Goal: Find specific page/section: Find specific page/section

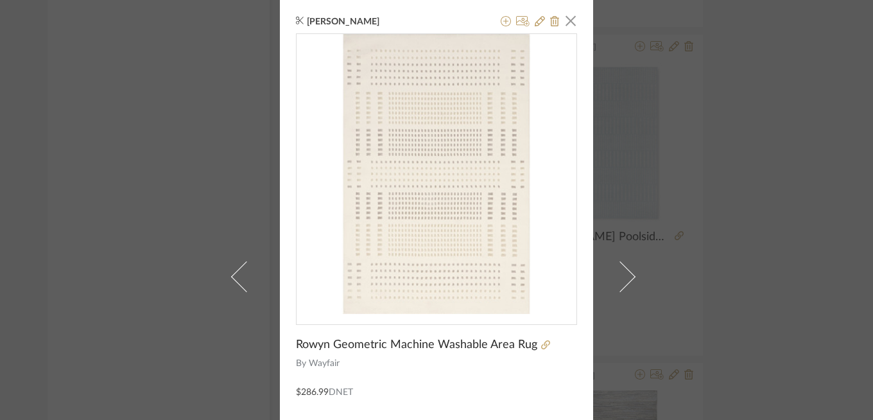
click at [91, 33] on div "[PERSON_NAME] × Rowyn Geometric Machine Washable Area Rug By Wayfair $286.99 DN…" at bounding box center [436, 210] width 873 height 420
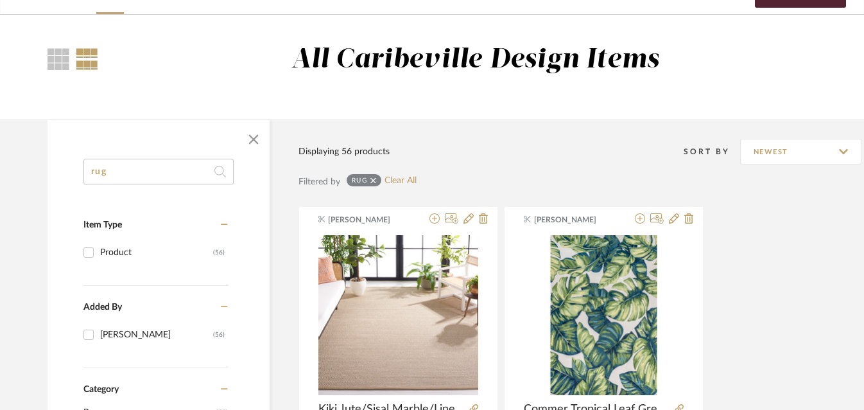
scroll to position [94, 0]
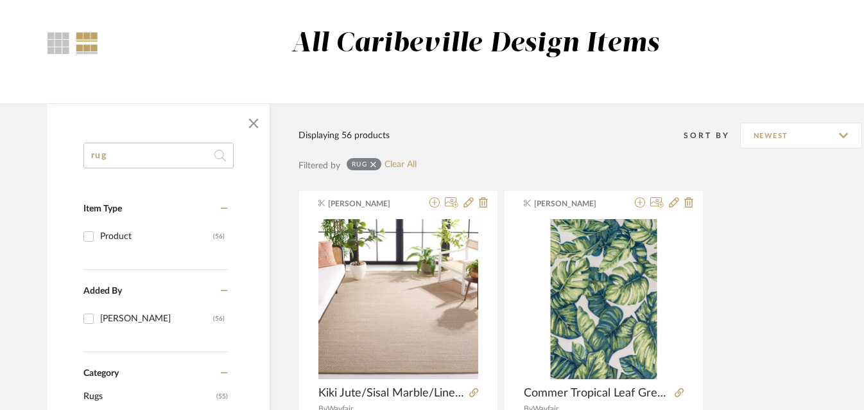
click at [202, 153] on input "rug" at bounding box center [158, 156] width 150 height 26
type input "r"
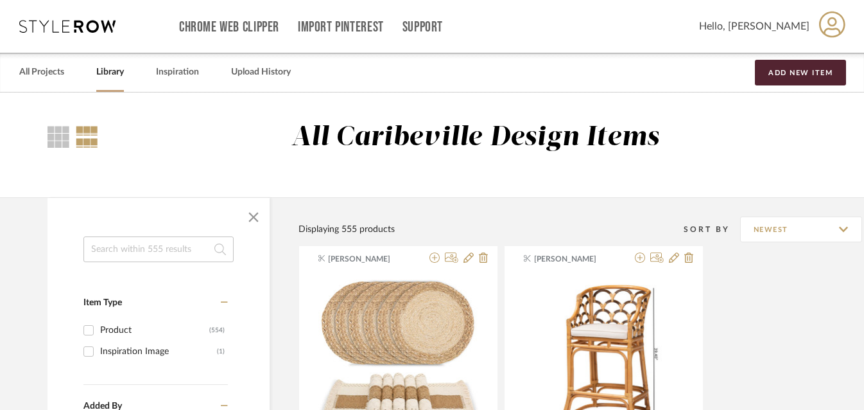
scroll to position [144, 0]
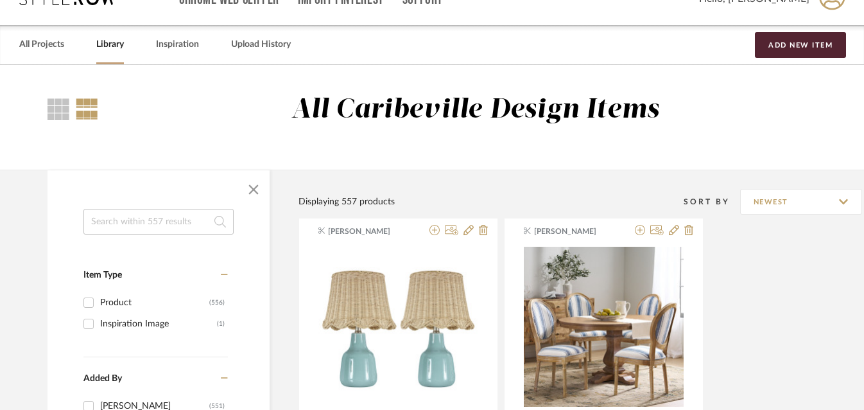
scroll to position [40, 0]
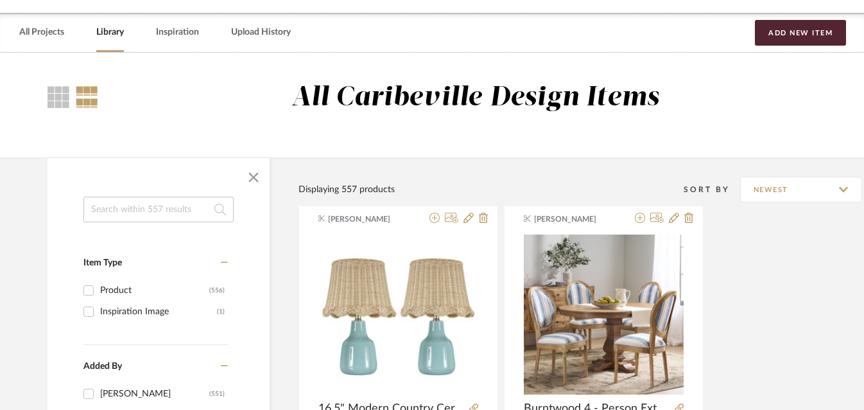
click at [171, 207] on input at bounding box center [158, 209] width 150 height 26
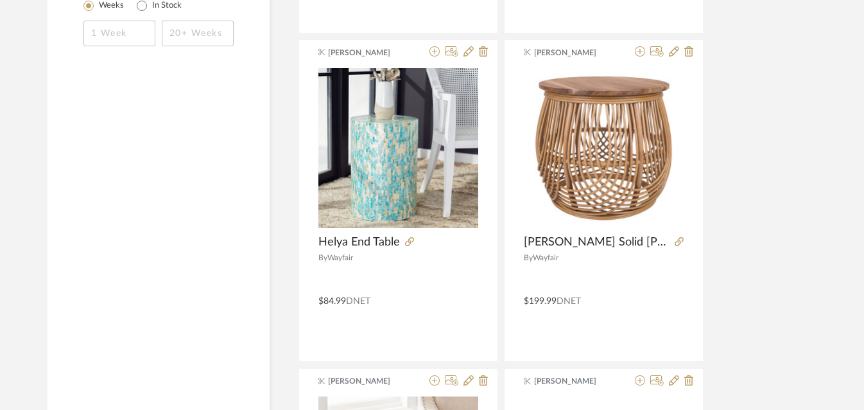
scroll to position [901, 0]
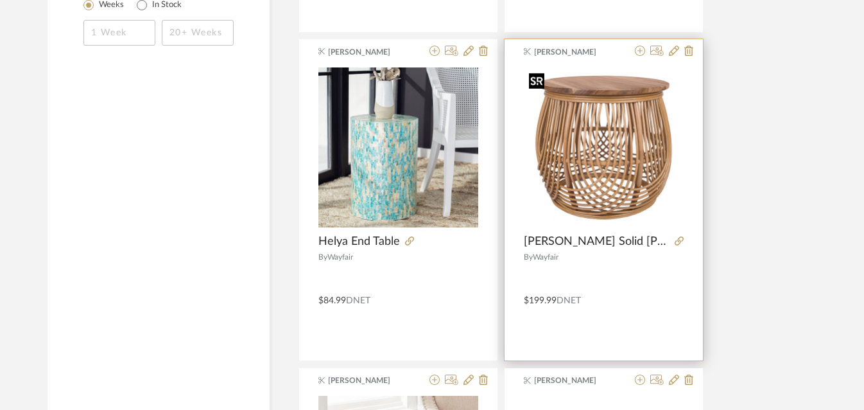
type input "side table"
click at [611, 159] on img "0" at bounding box center [604, 147] width 160 height 160
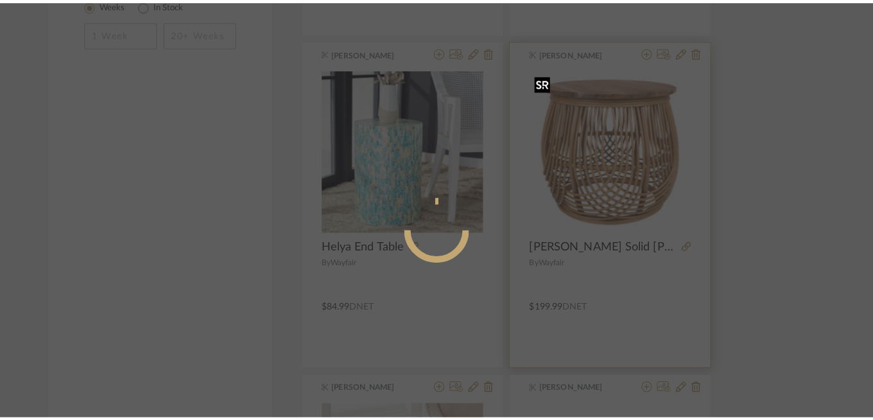
scroll to position [0, 0]
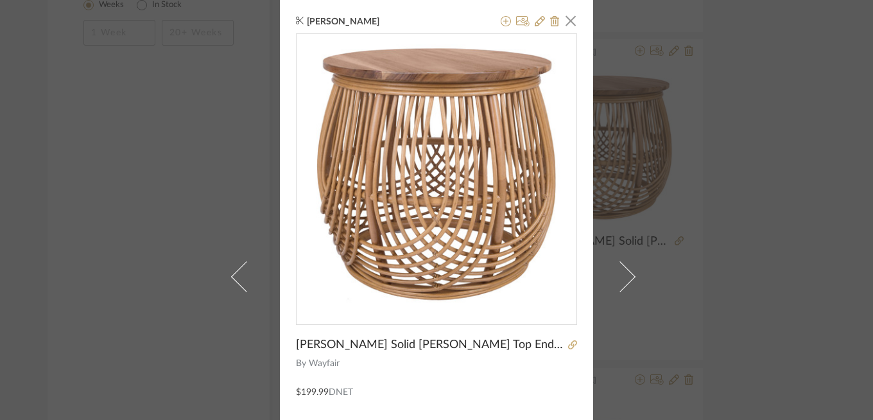
click at [175, 151] on div "Brianne Leiva × Bechtold Solid Wood Top End Table By Wayfair $199.99 DNET" at bounding box center [436, 210] width 873 height 420
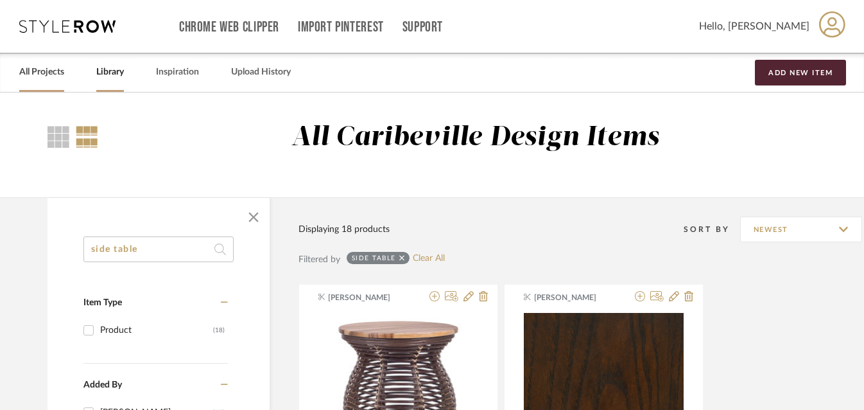
click at [36, 78] on link "All Projects" at bounding box center [41, 72] width 45 height 17
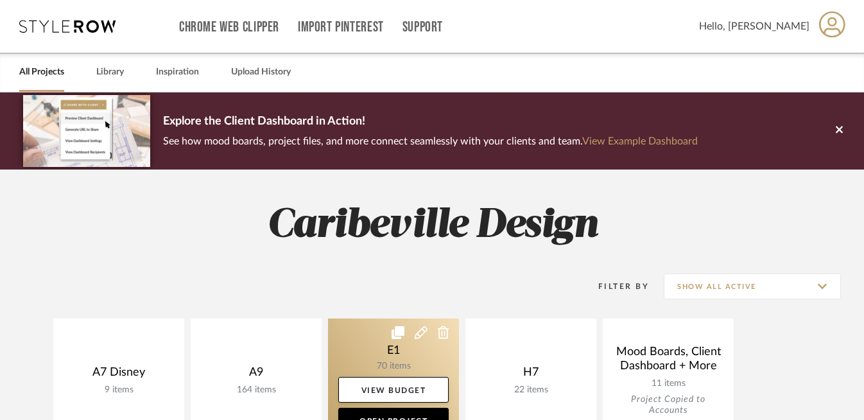
scroll to position [101, 0]
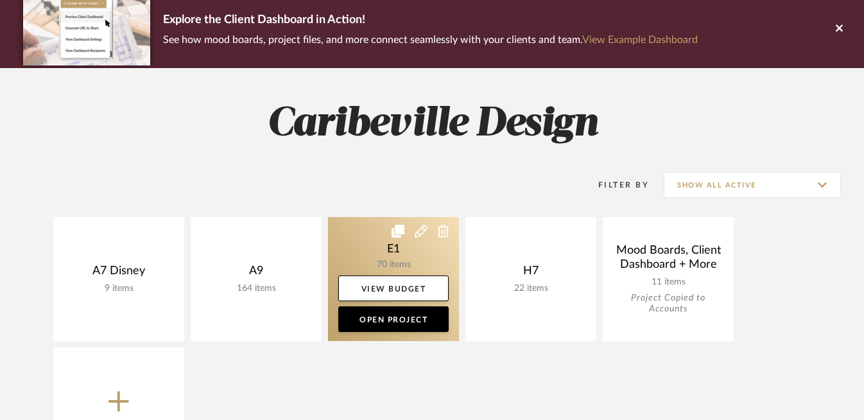
click at [399, 267] on link at bounding box center [393, 279] width 131 height 124
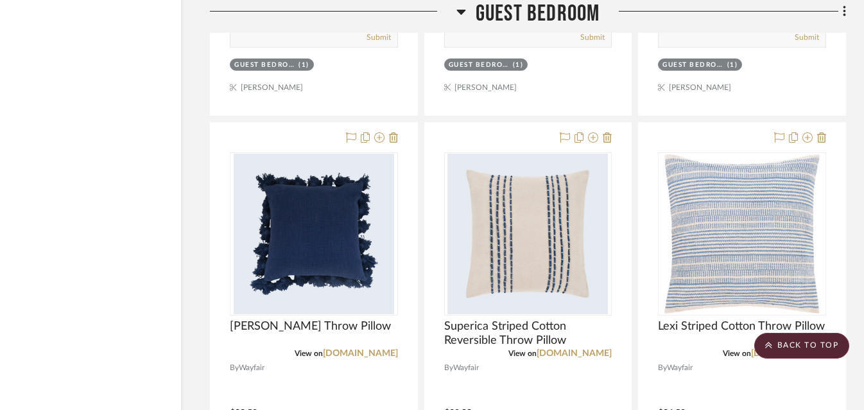
scroll to position [5666, 60]
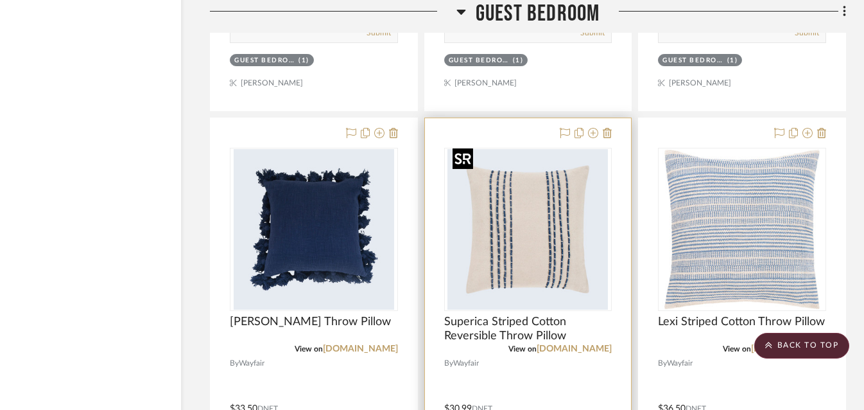
click at [531, 239] on img "0" at bounding box center [528, 229] width 161 height 161
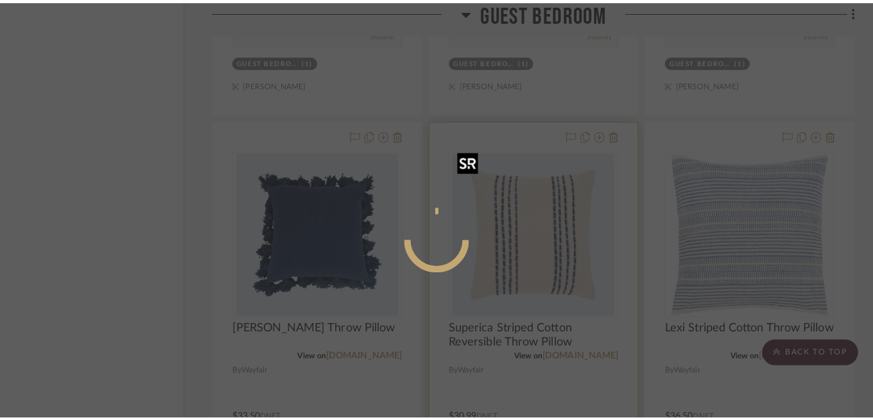
scroll to position [0, 0]
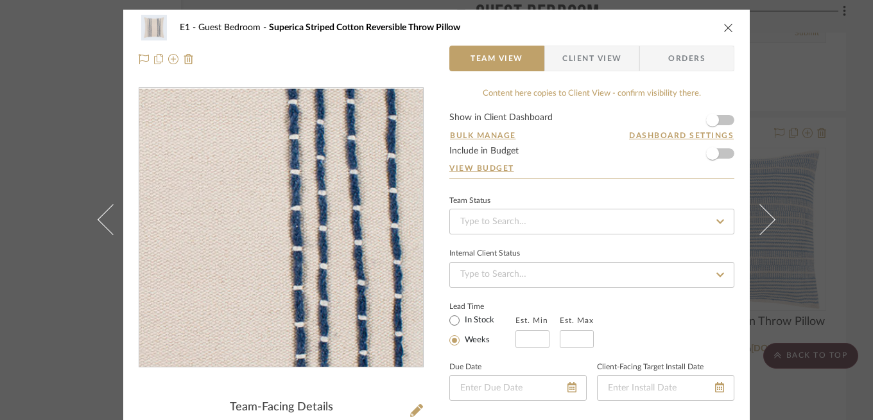
click at [309, 231] on img "0" at bounding box center [281, 228] width 279 height 279
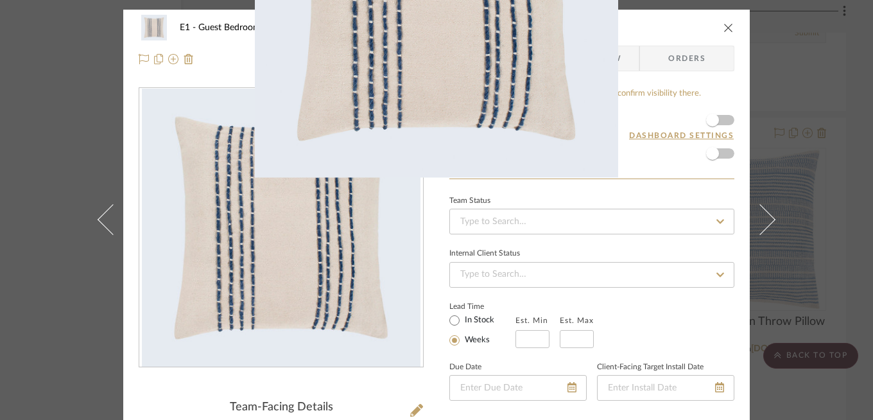
click at [722, 26] on div "1 / 1" at bounding box center [436, 14] width 873 height 28
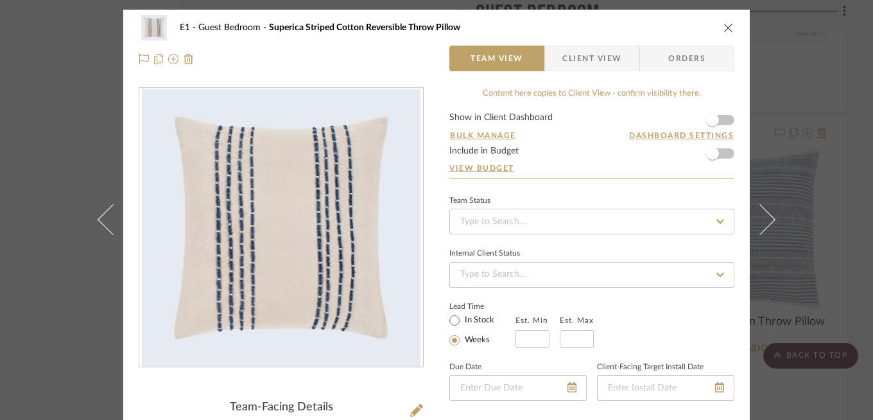
click at [724, 27] on icon "close" at bounding box center [729, 27] width 10 height 10
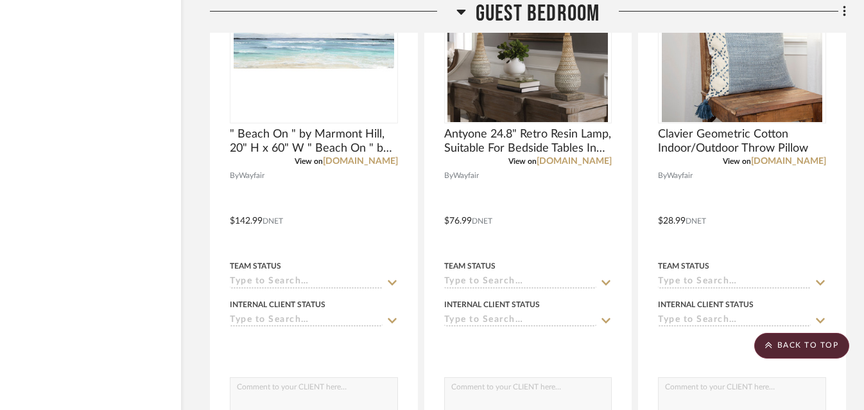
scroll to position [5208, 60]
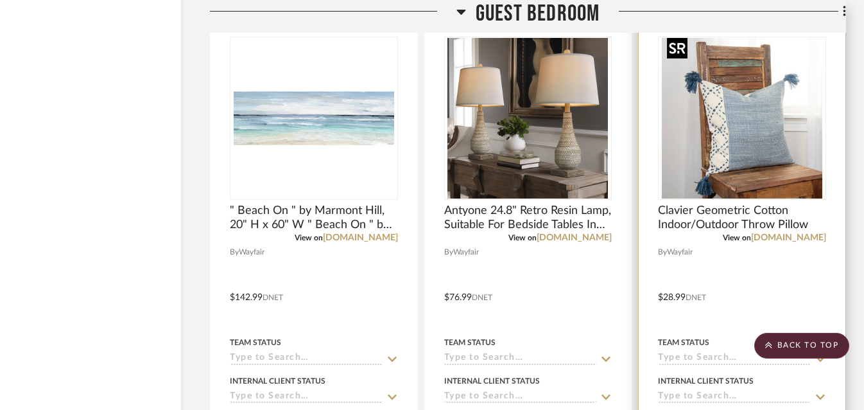
click at [744, 131] on div at bounding box center [742, 118] width 168 height 163
click at [748, 121] on img "0" at bounding box center [742, 118] width 161 height 161
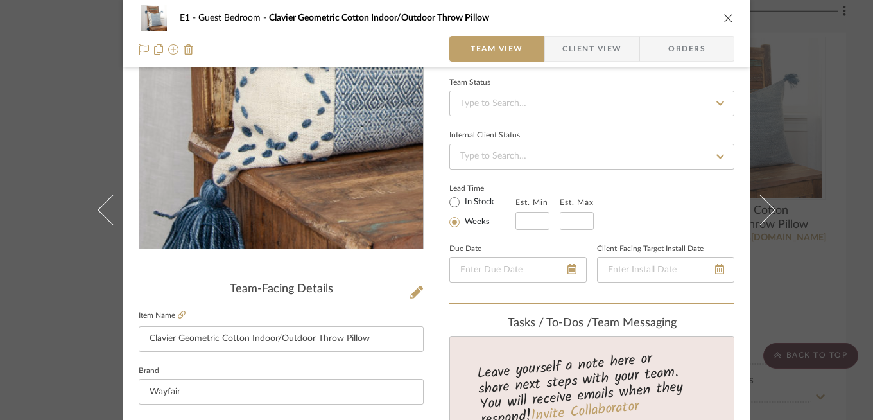
scroll to position [164, 0]
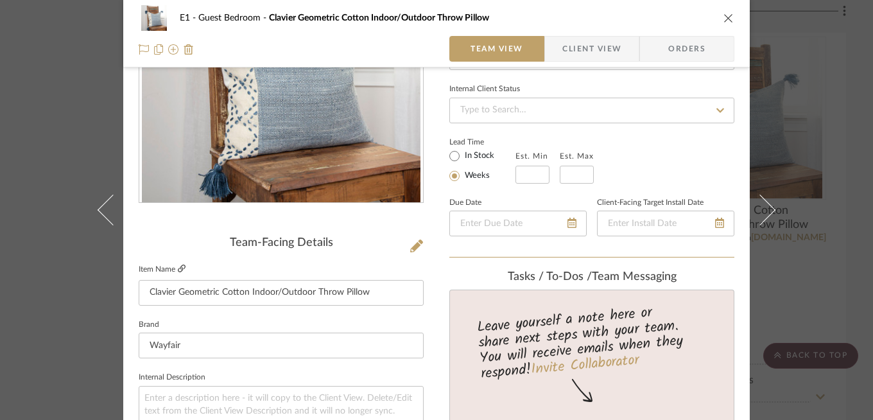
click at [178, 270] on icon at bounding box center [182, 269] width 8 height 8
click at [724, 14] on icon "close" at bounding box center [729, 18] width 10 height 10
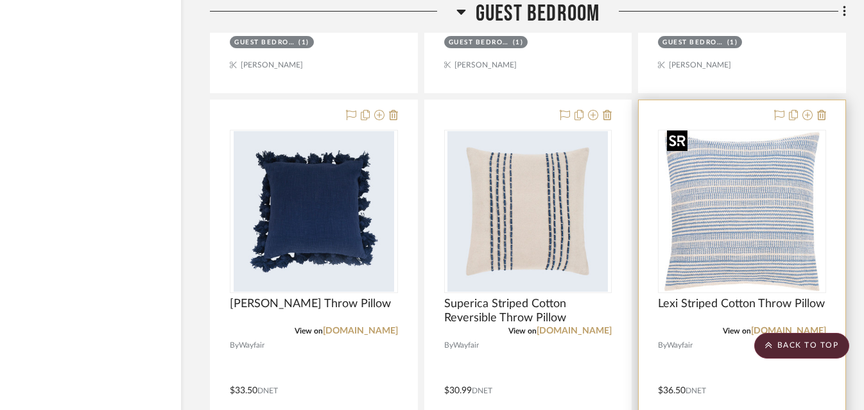
click at [0, 0] on img at bounding box center [0, 0] width 0 height 0
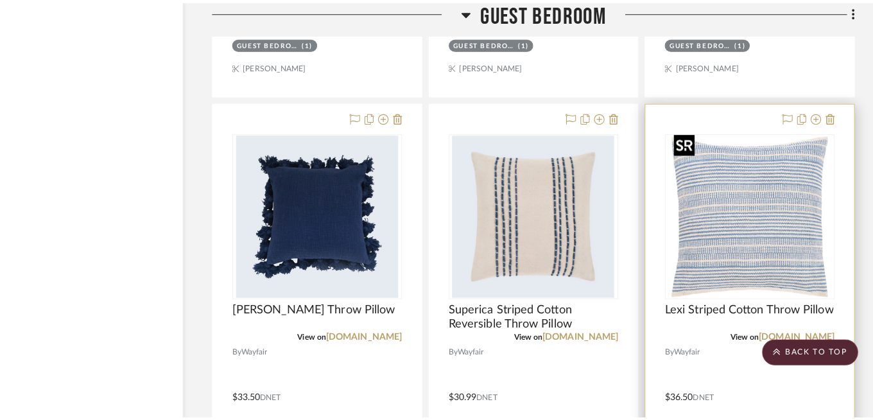
scroll to position [0, 0]
